Goal: Task Accomplishment & Management: Use online tool/utility

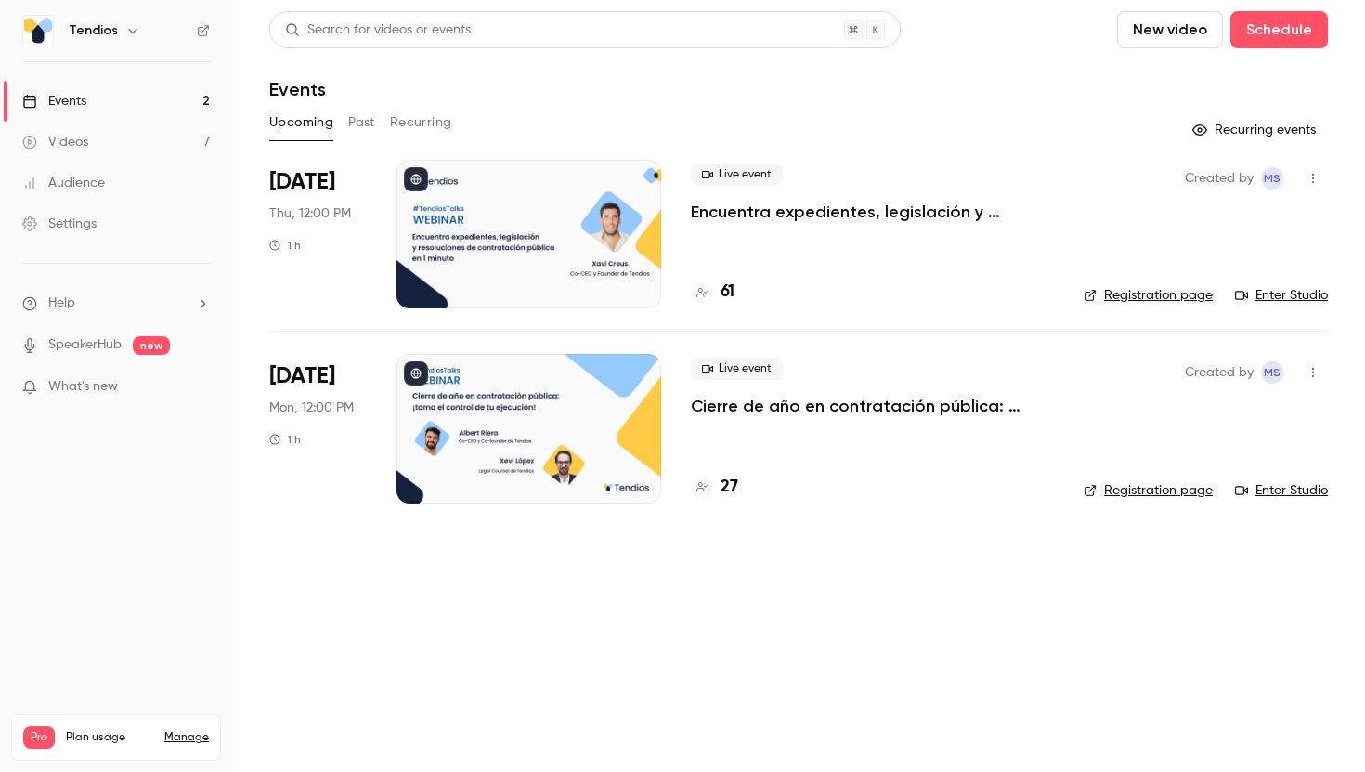
click at [163, 146] on link "Videos 7" at bounding box center [116, 142] width 232 height 41
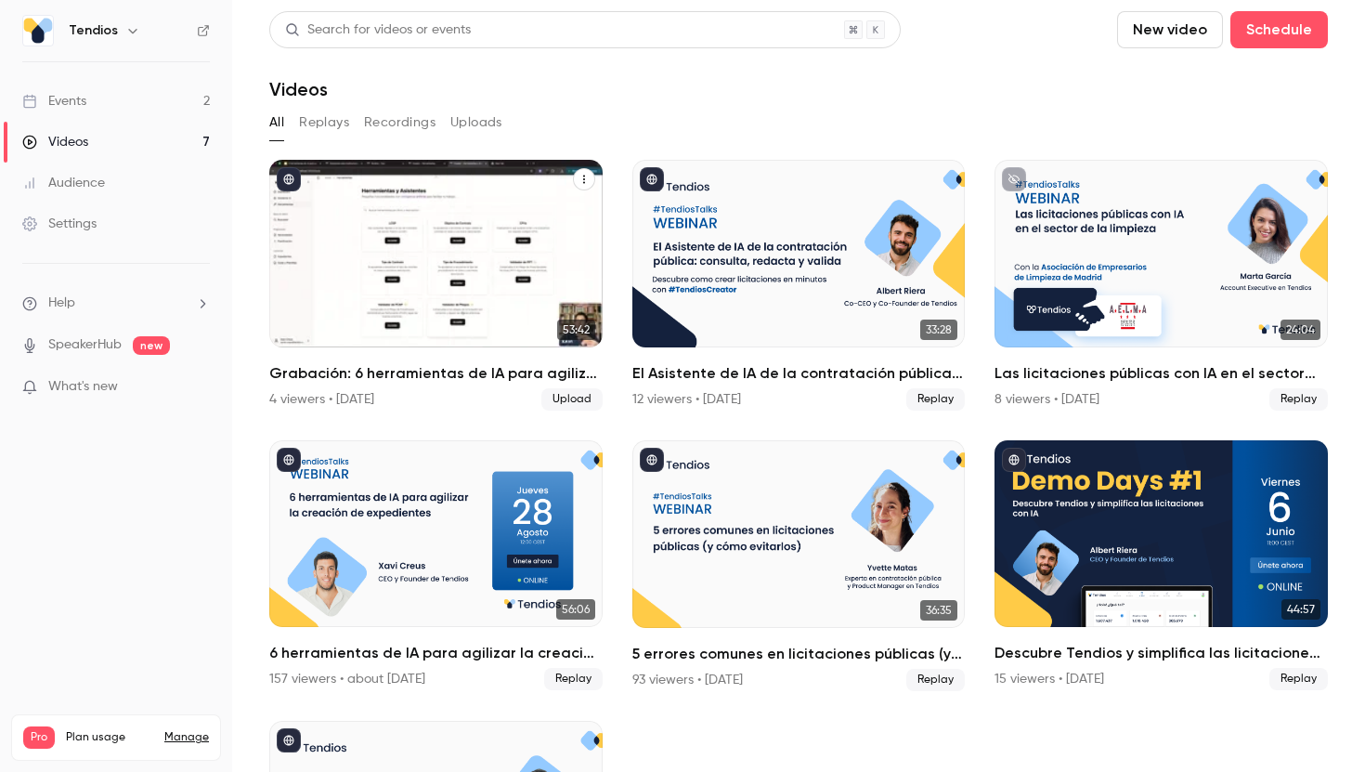
click at [390, 227] on div "Grabación: 6 herramientas de IA para agilizar la creación de expedientes" at bounding box center [435, 254] width 333 height 188
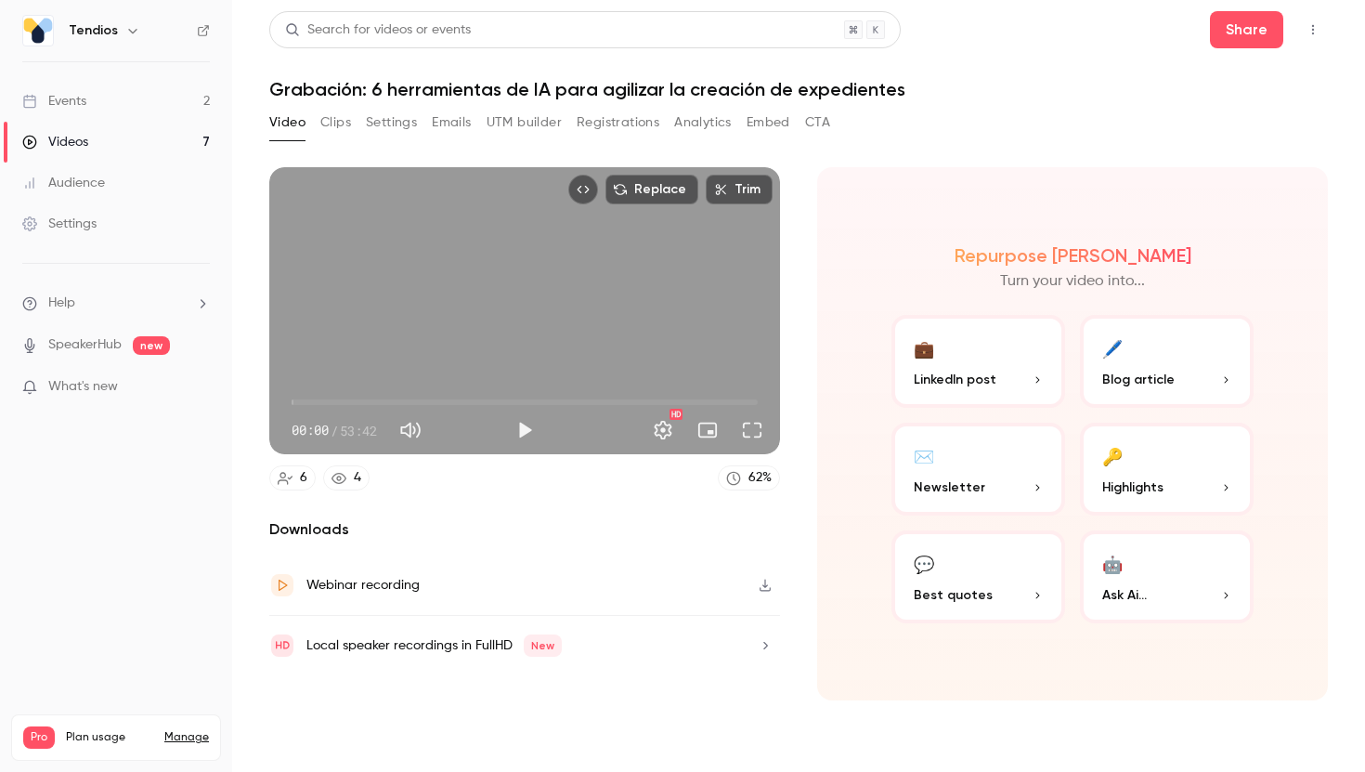
click at [643, 116] on button "Registrations" at bounding box center [618, 123] width 83 height 30
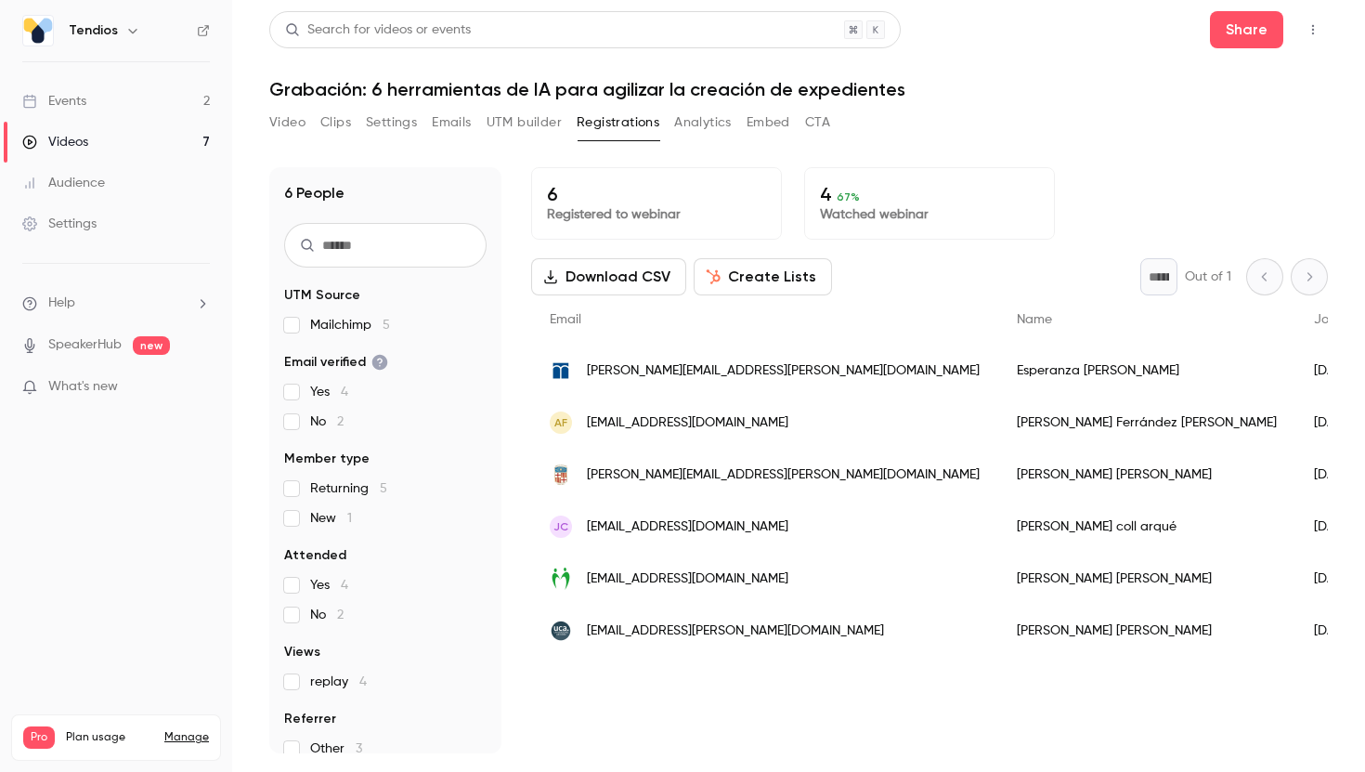
click at [269, 119] on button "Video" at bounding box center [287, 123] width 36 height 30
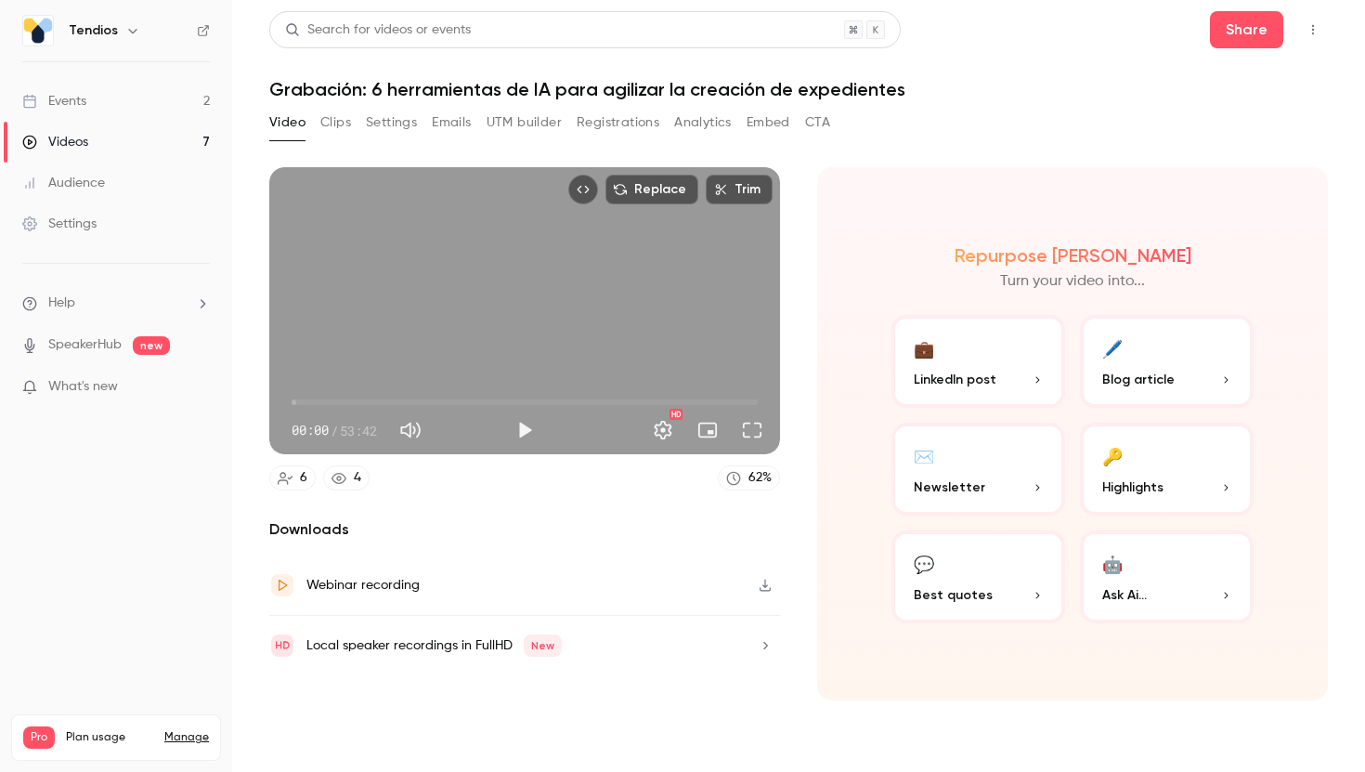
click at [620, 117] on button "Registrations" at bounding box center [618, 123] width 83 height 30
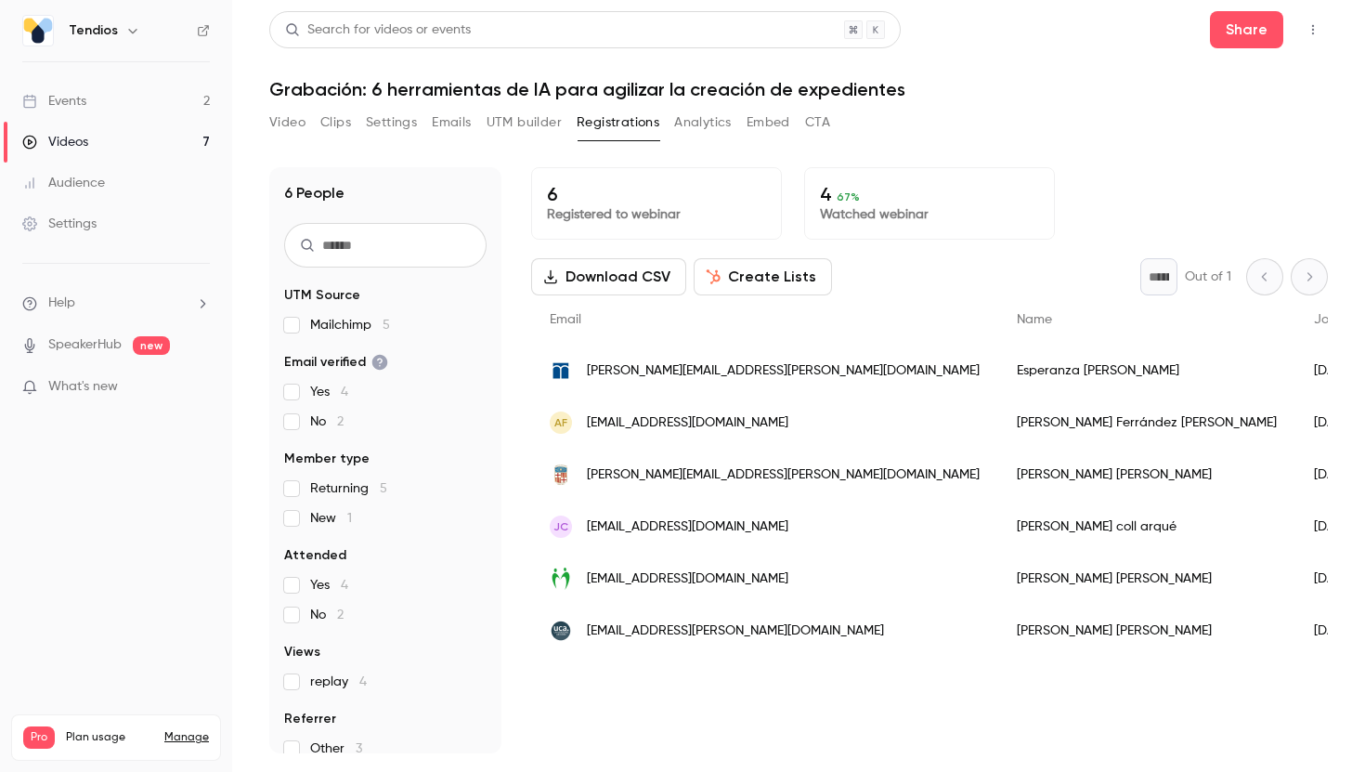
click at [742, 260] on button "Create Lists" at bounding box center [763, 276] width 138 height 37
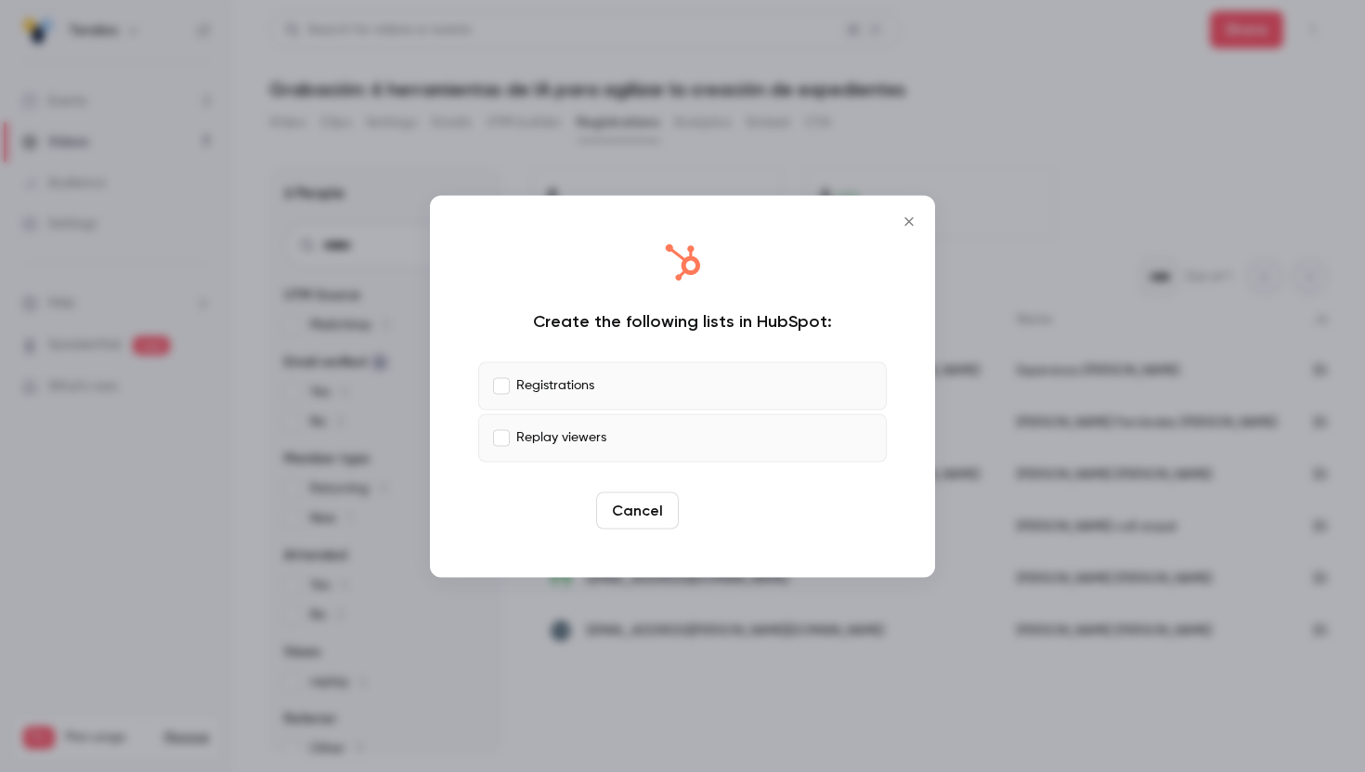
click at [734, 522] on button "Create" at bounding box center [728, 509] width 84 height 37
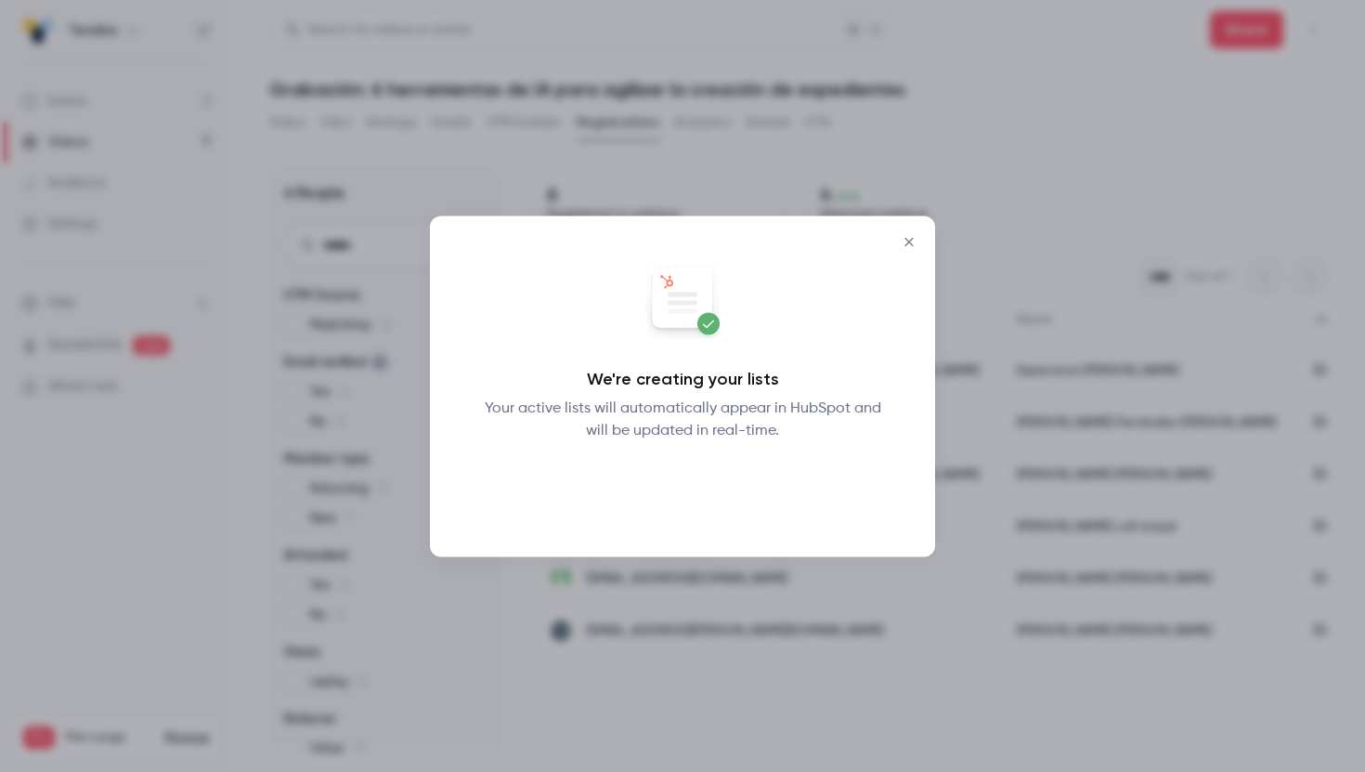
click at [693, 501] on button "Okay" at bounding box center [683, 489] width 68 height 37
